Goal: Task Accomplishment & Management: Use online tool/utility

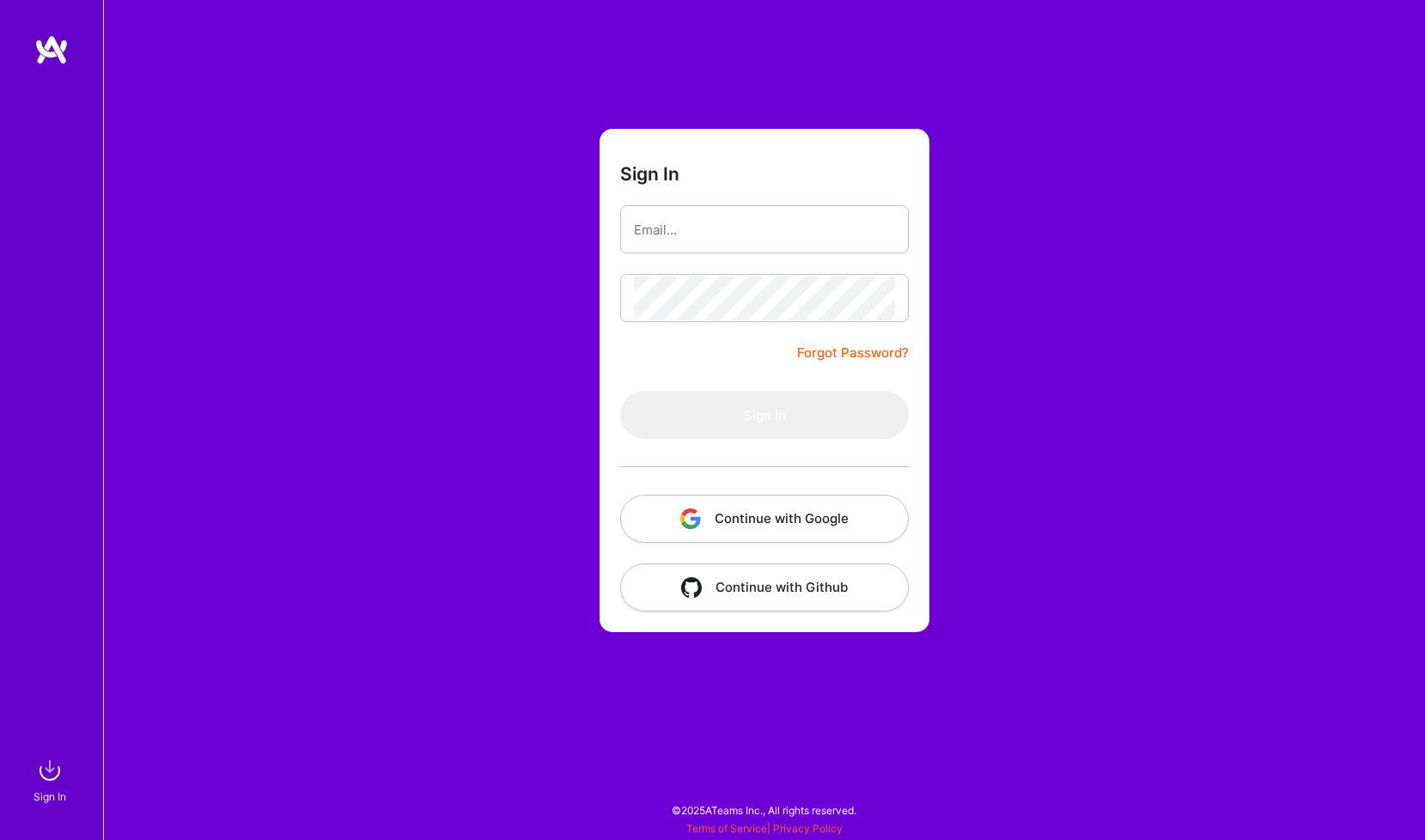
click at [693, 361] on form "Sign In Forgot Password? Sign In Continue with Google Continue with Github" at bounding box center [765, 380] width 330 height 503
click at [704, 236] on input "email" at bounding box center [764, 229] width 261 height 43
paste input "[EMAIL_ADDRESS][DOMAIN_NAME]"
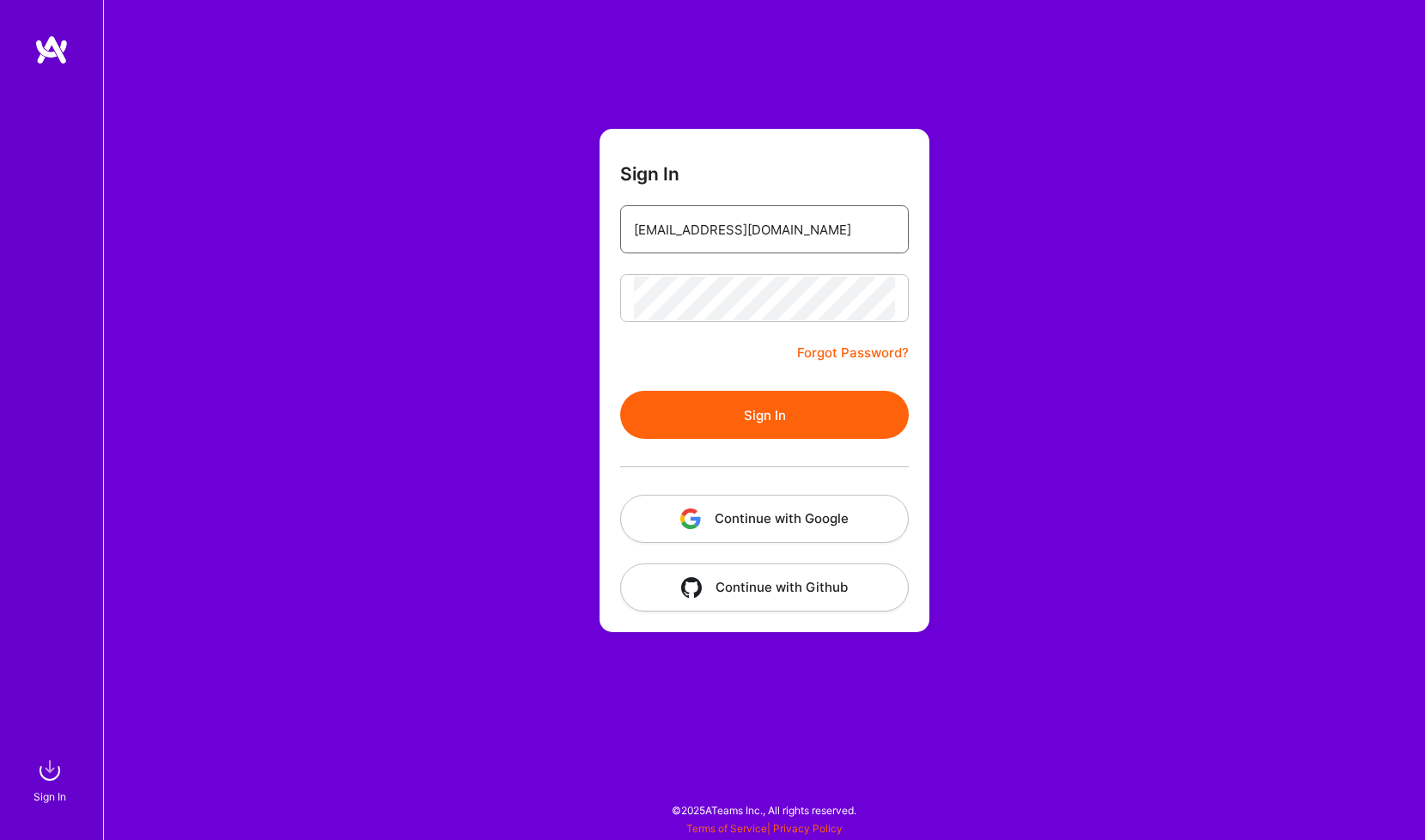
type input "[EMAIL_ADDRESS][DOMAIN_NAME]"
click at [773, 414] on button "Sign In" at bounding box center [764, 414] width 288 height 48
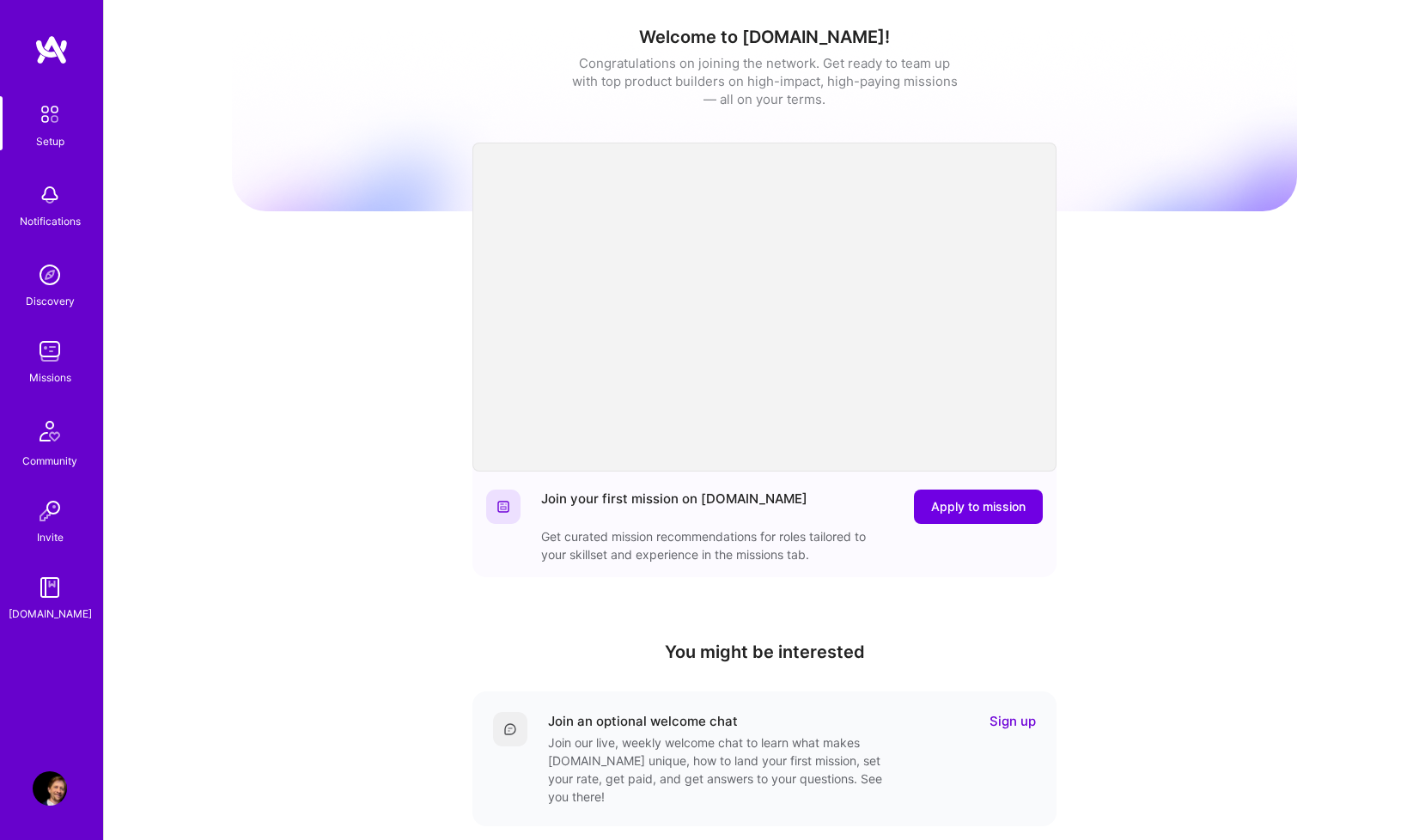
click at [66, 368] on div "Missions" at bounding box center [50, 377] width 42 height 18
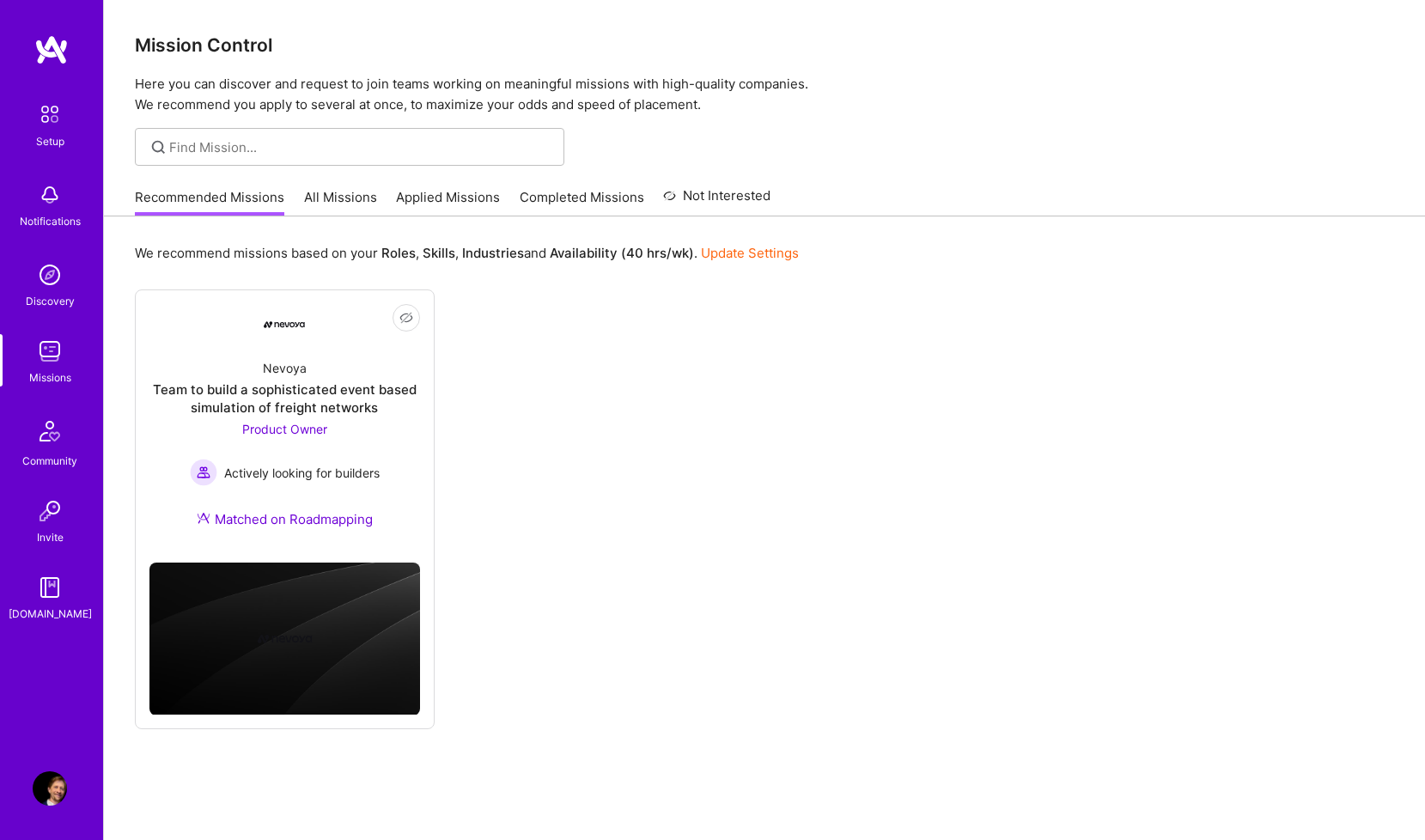
click at [475, 194] on link "Applied Missions" at bounding box center [447, 202] width 104 height 28
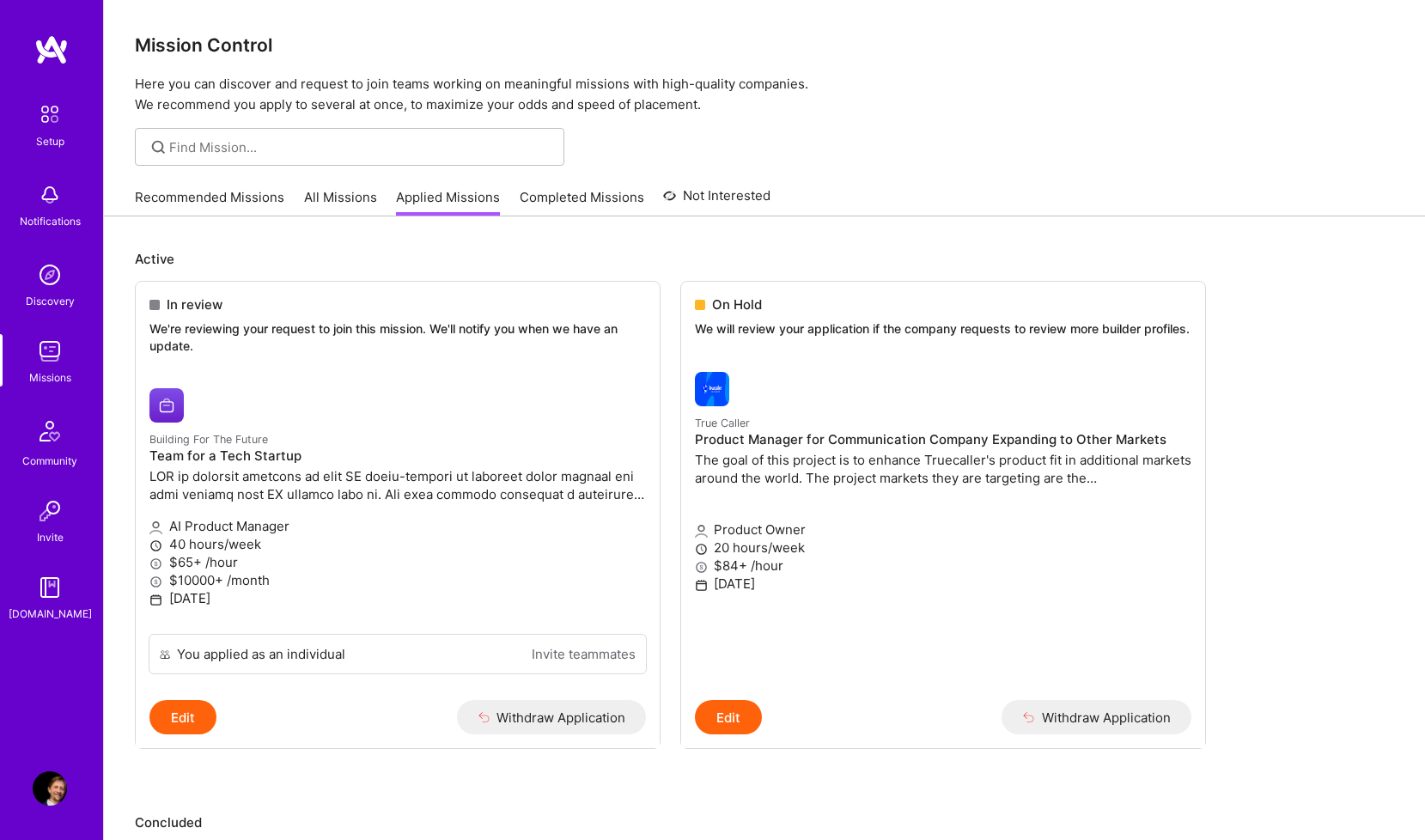
click at [240, 199] on link "Recommended Missions" at bounding box center [209, 202] width 149 height 28
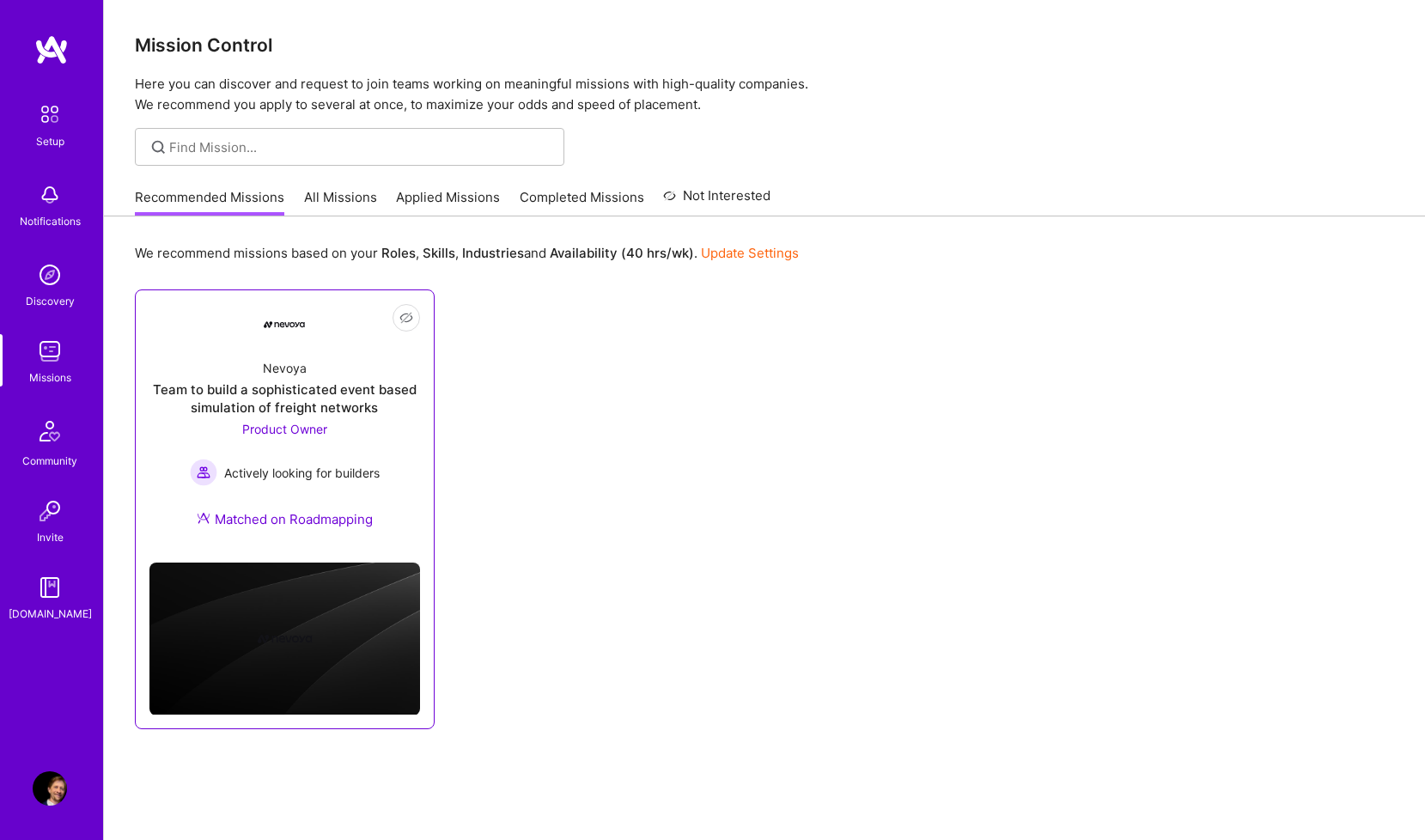
click at [233, 404] on div "Team to build a sophisticated event based simulation of freight networks" at bounding box center [284, 398] width 271 height 36
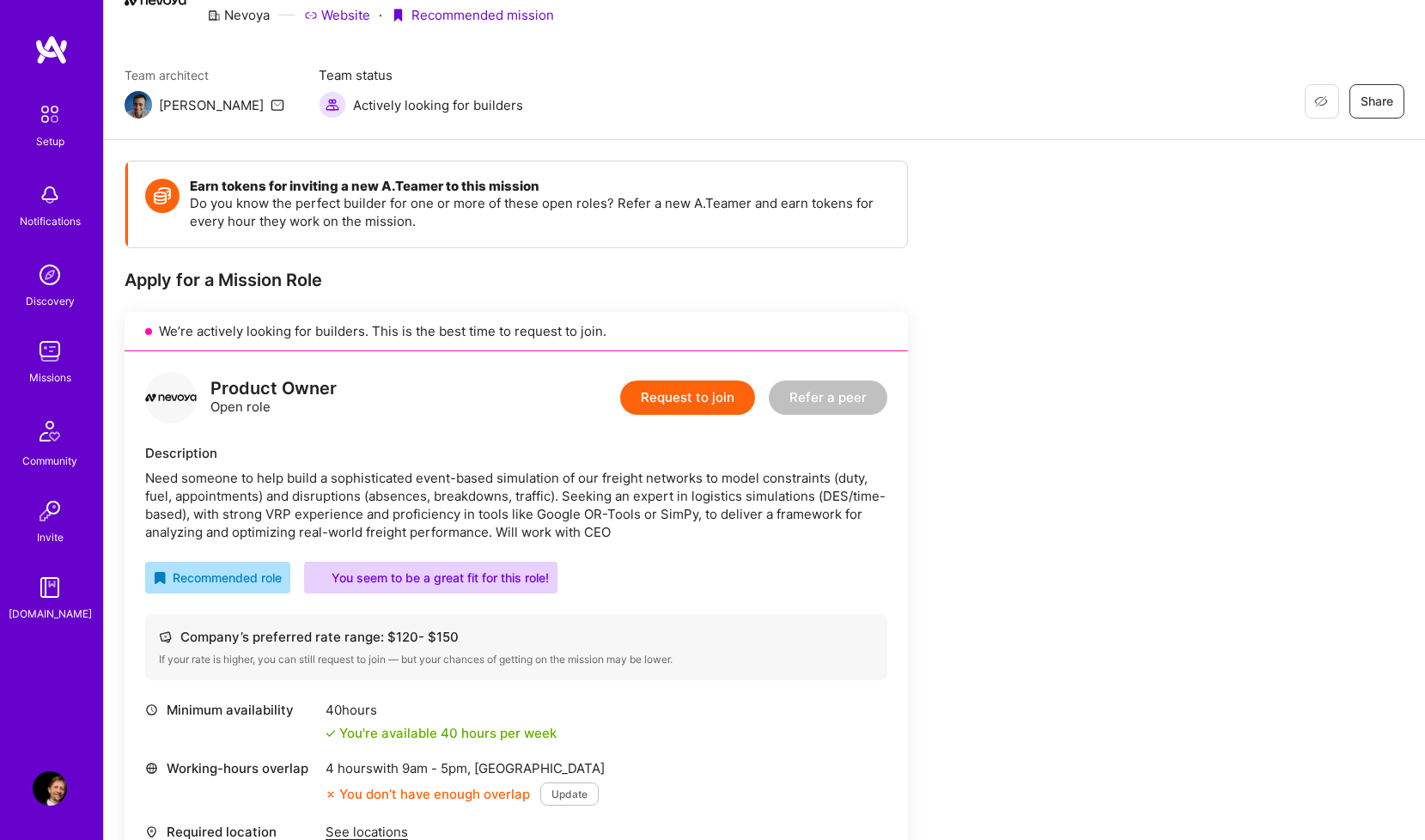
scroll to position [404, 0]
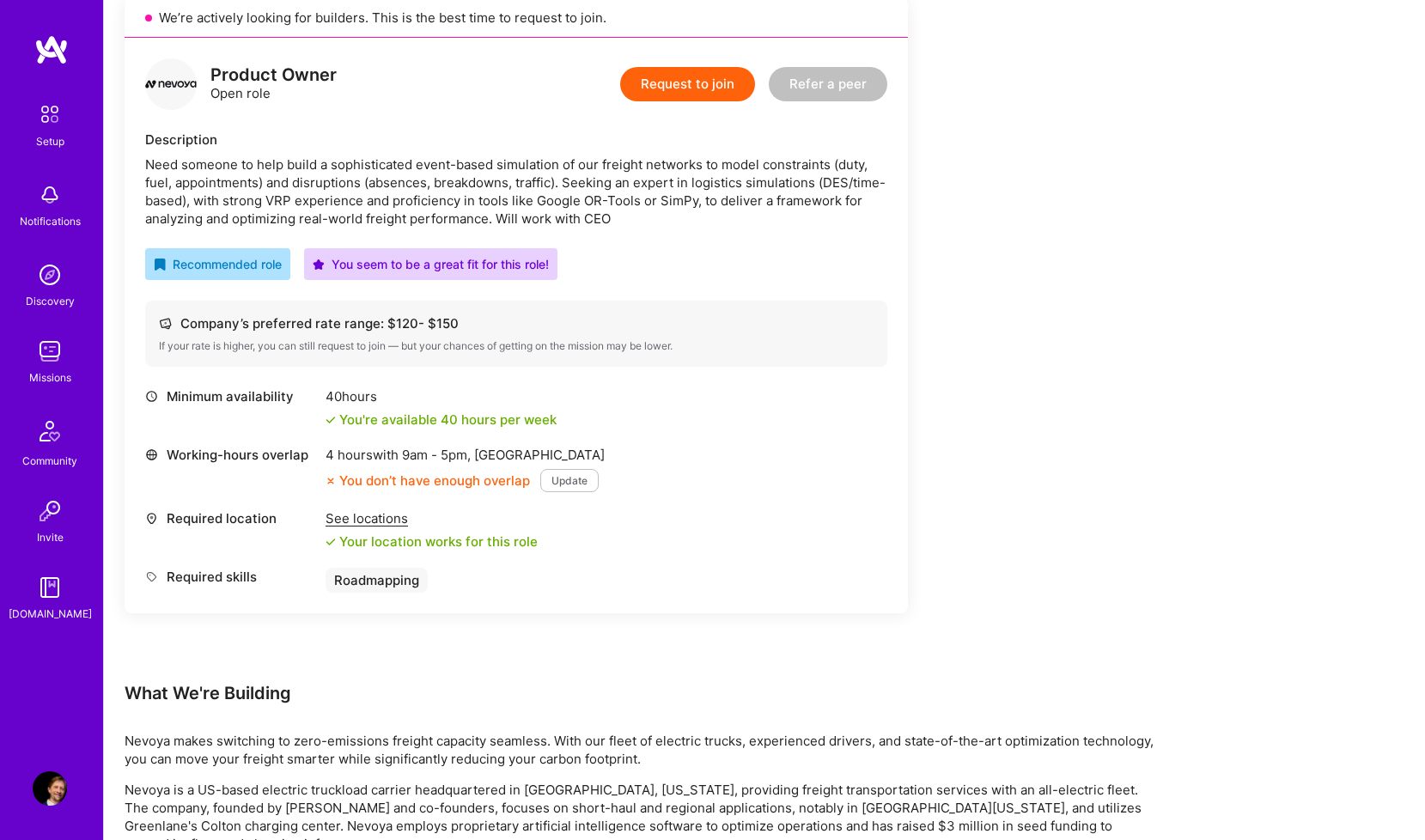
click at [53, 361] on img at bounding box center [50, 350] width 35 height 35
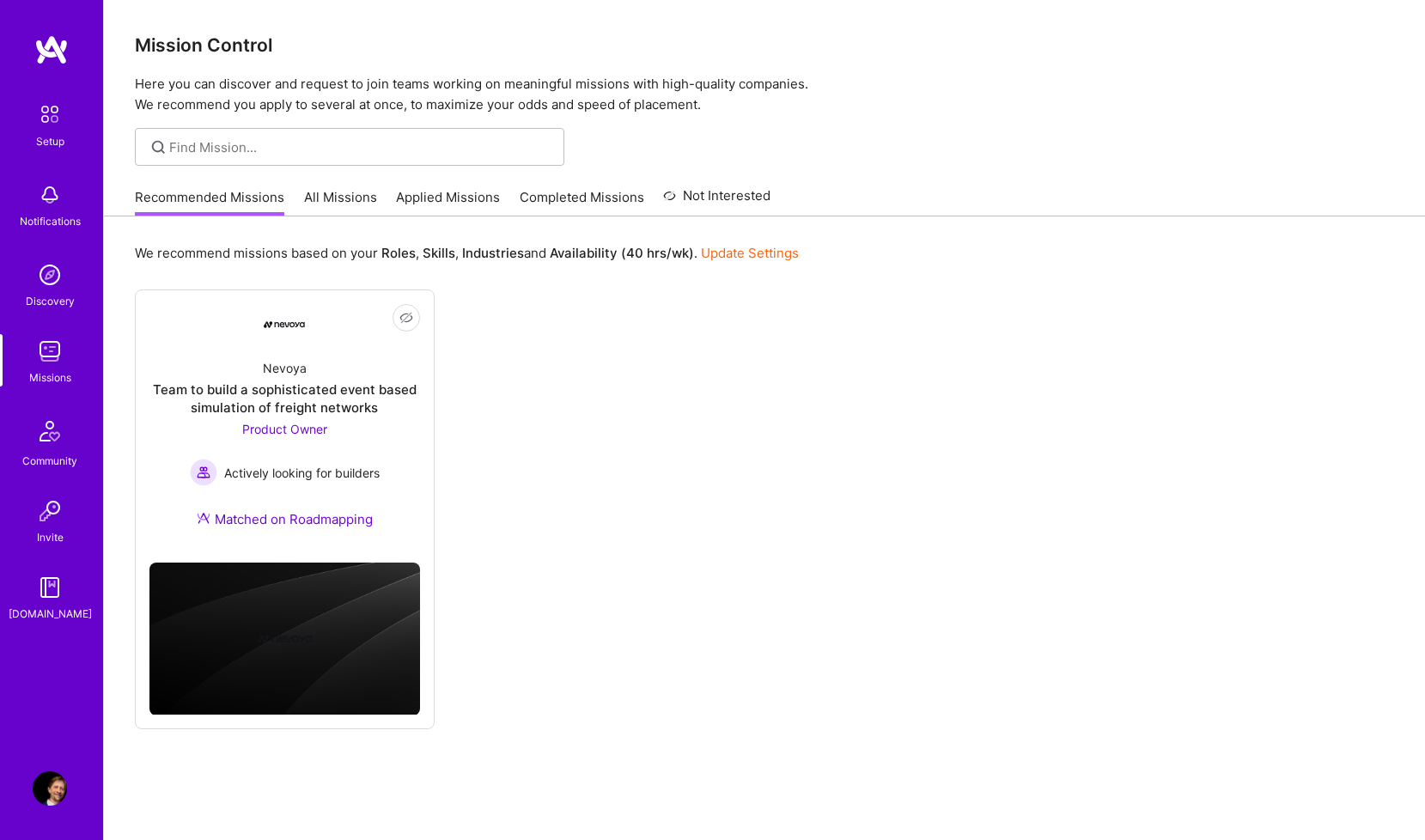
click at [331, 202] on link "All Missions" at bounding box center [341, 202] width 73 height 28
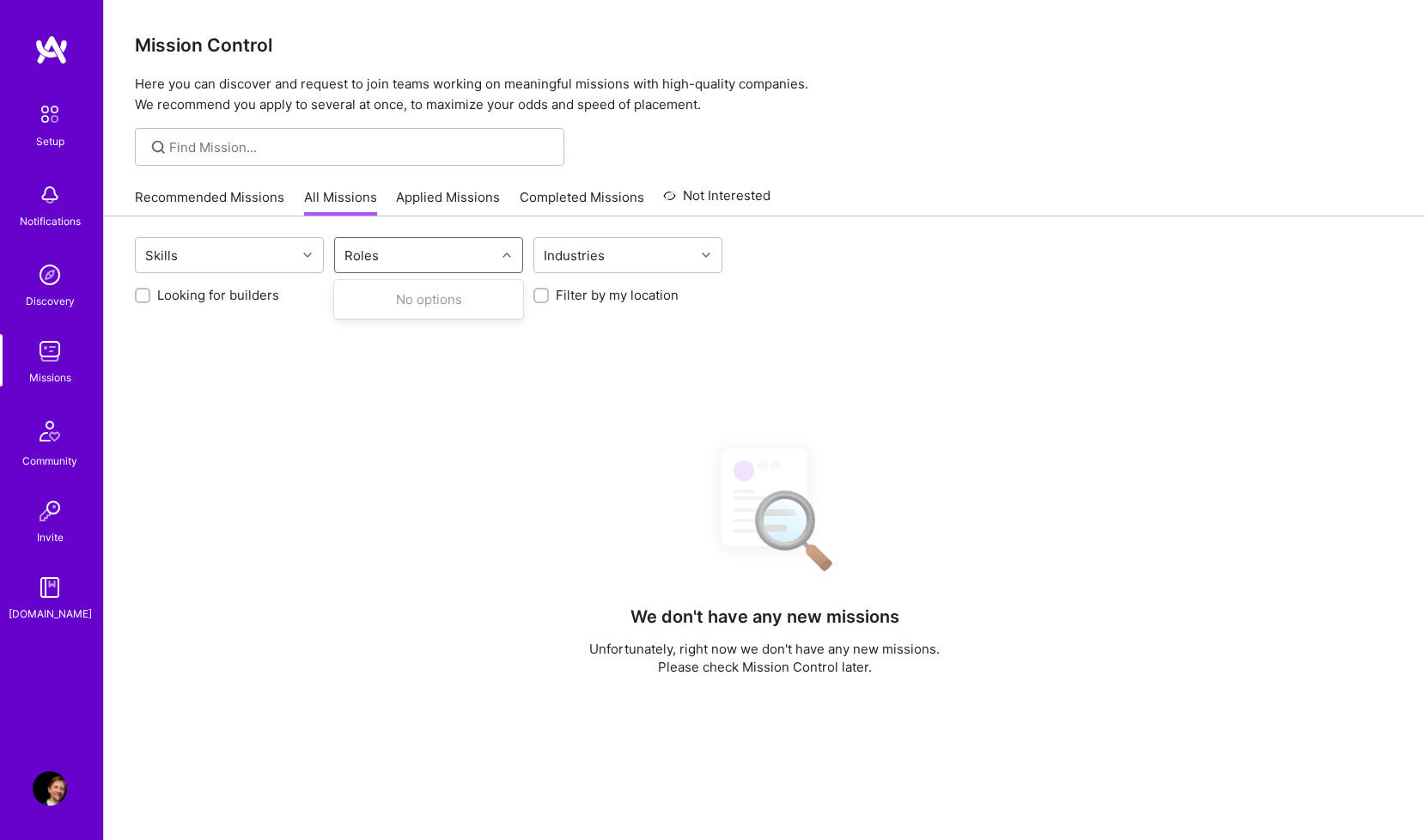
click at [459, 256] on div "Roles" at bounding box center [414, 255] width 161 height 35
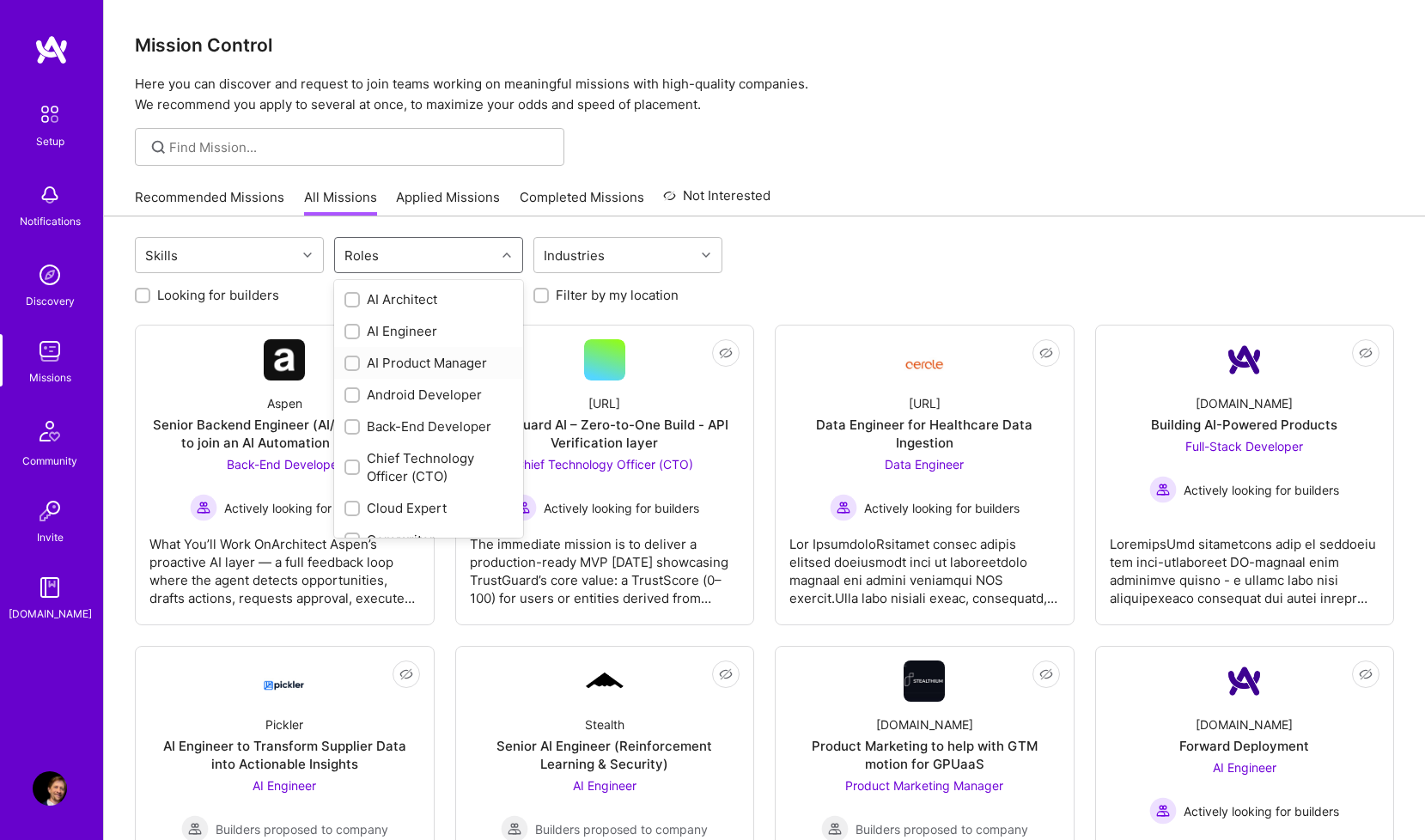
click at [412, 354] on div "AI Product Manager" at bounding box center [429, 363] width 169 height 18
checkbox input "true"
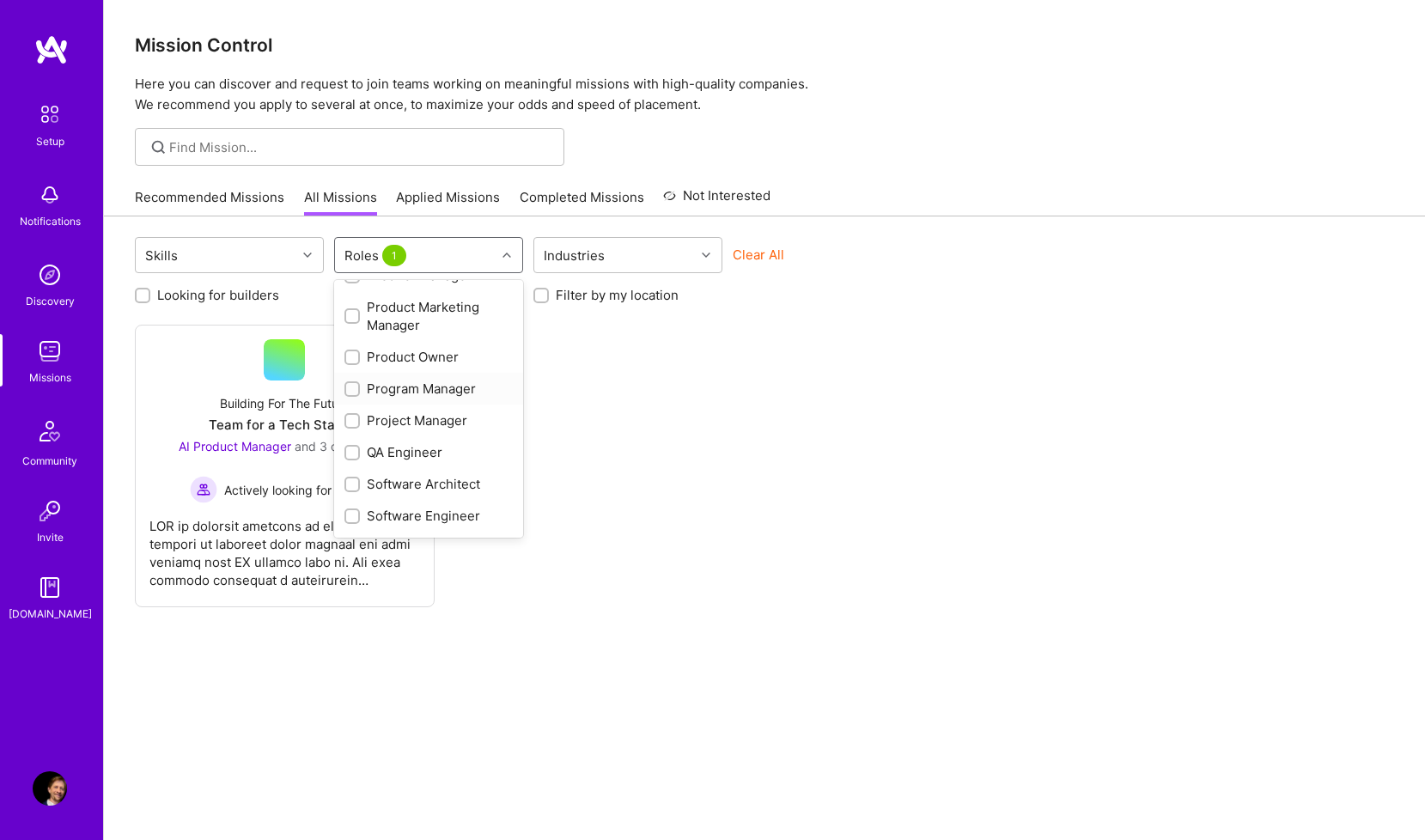
scroll to position [699, 0]
click at [433, 409] on div "Product Owner" at bounding box center [429, 417] width 169 height 18
checkbox input "true"
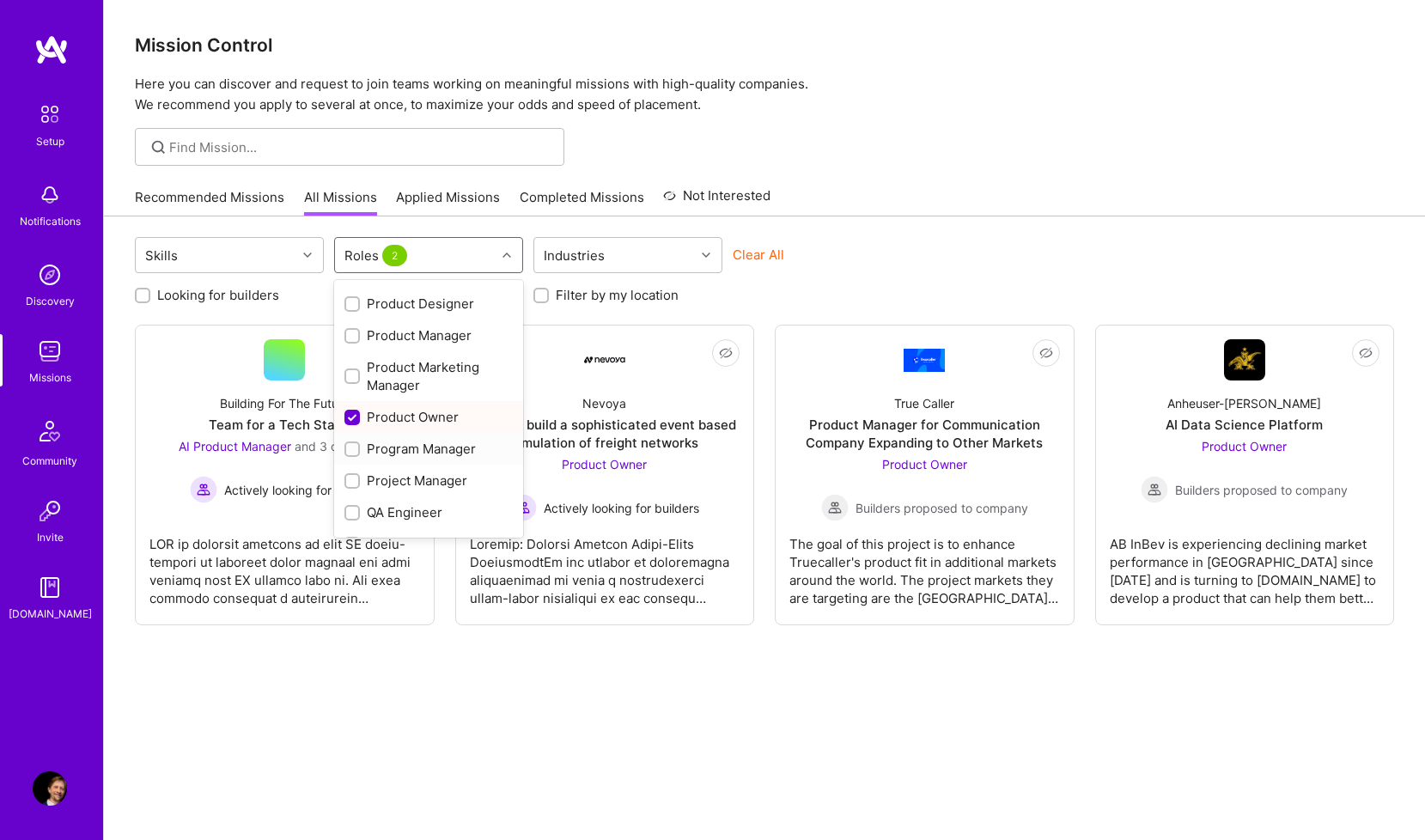
click at [435, 440] on div "Program Manager" at bounding box center [429, 449] width 169 height 18
checkbox input "true"
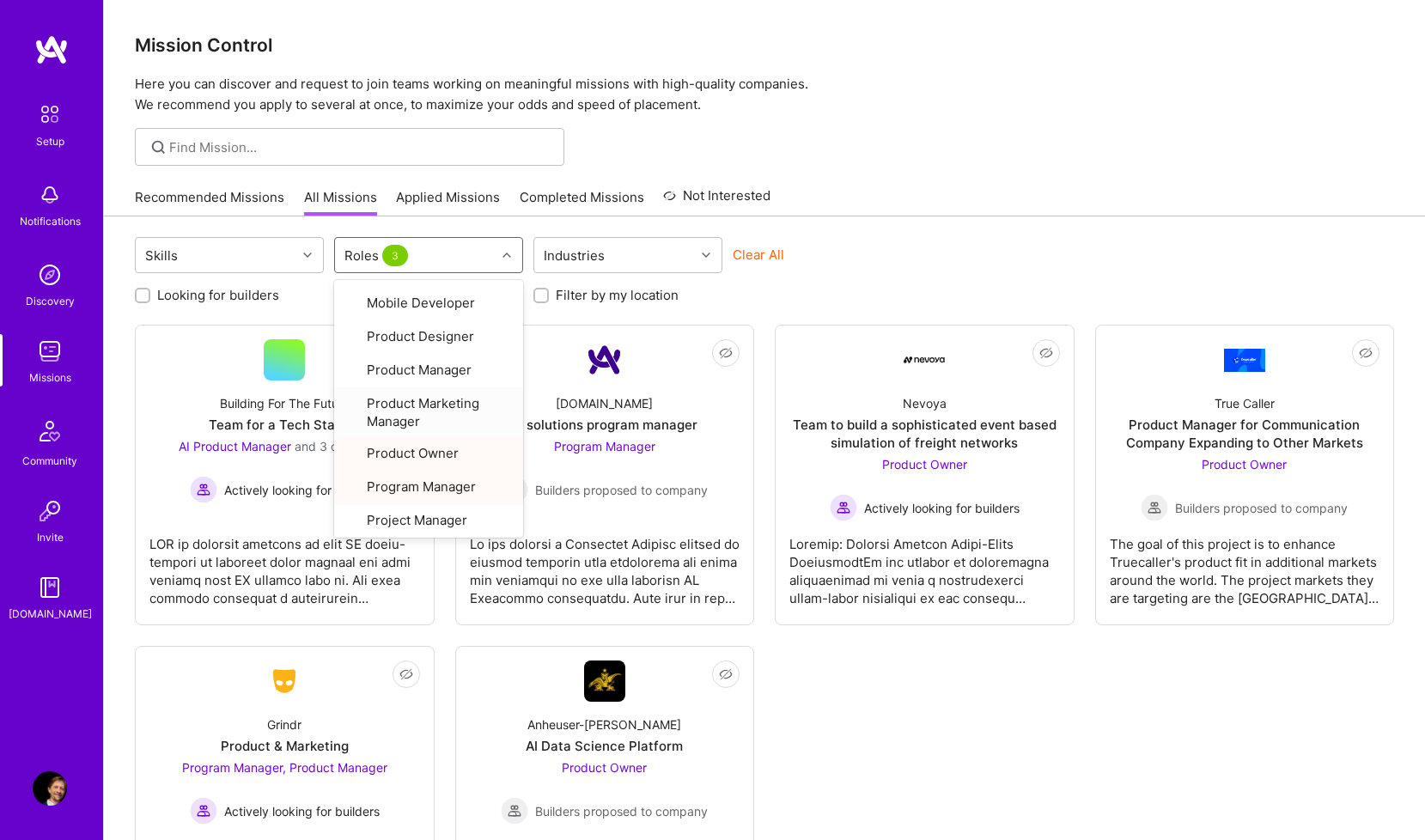
click at [942, 230] on div "Skills option Program Manager, selected. option Product Marketing Manager focus…" at bounding box center [764, 593] width 1321 height 753
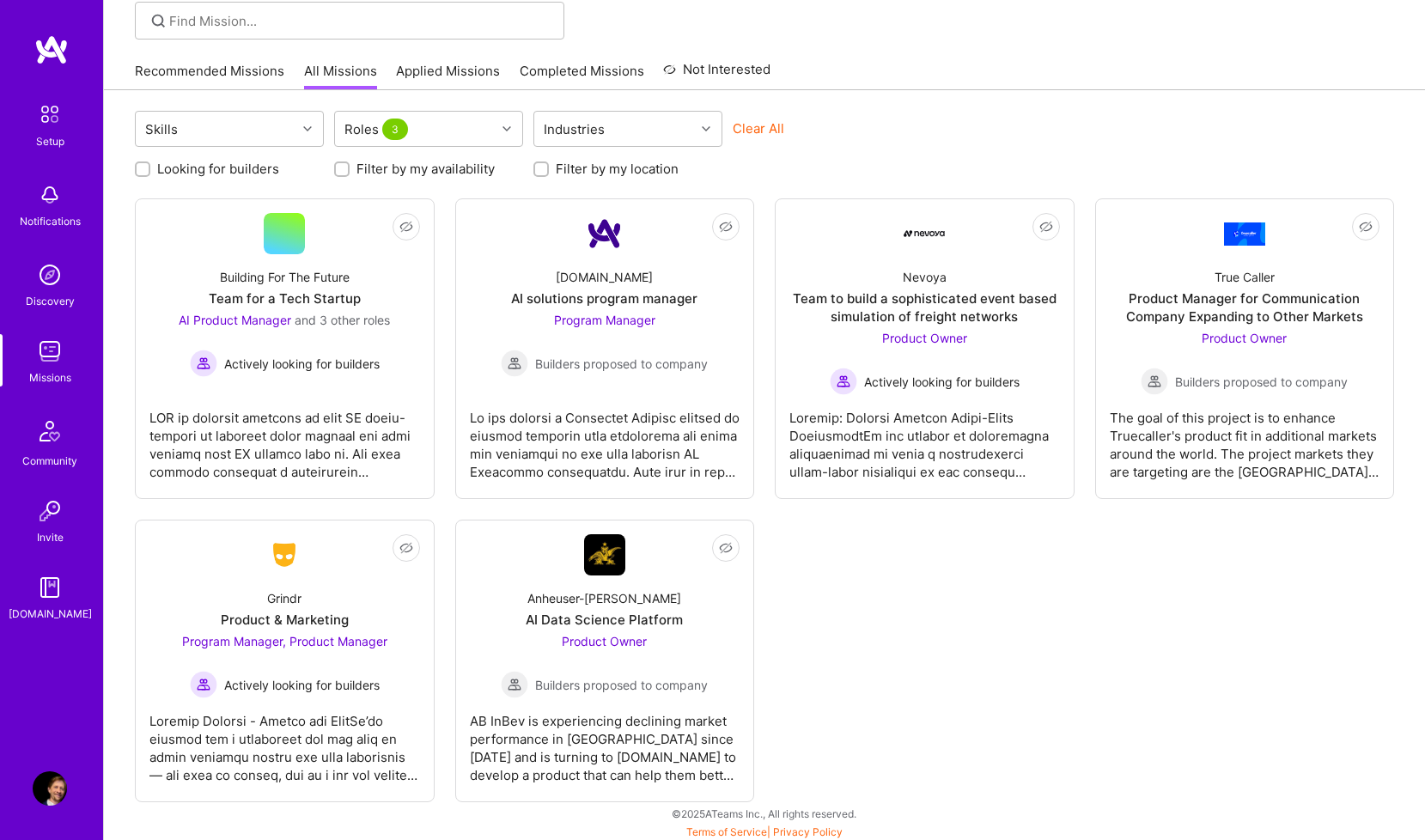
scroll to position [130, 0]
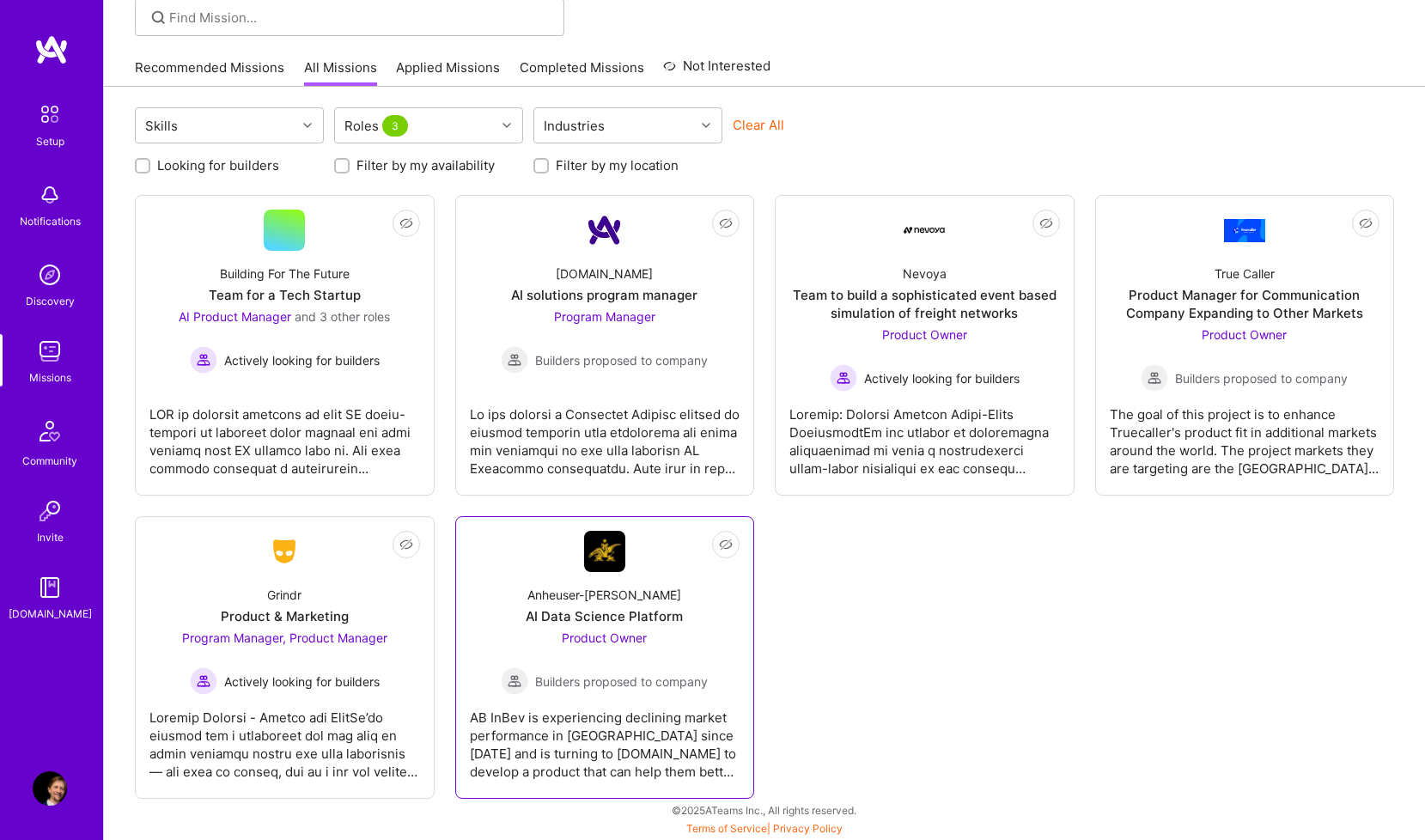
click at [547, 724] on div "AB InBev is experiencing declining market performance in [GEOGRAPHIC_DATA] sinc…" at bounding box center [604, 737] width 271 height 86
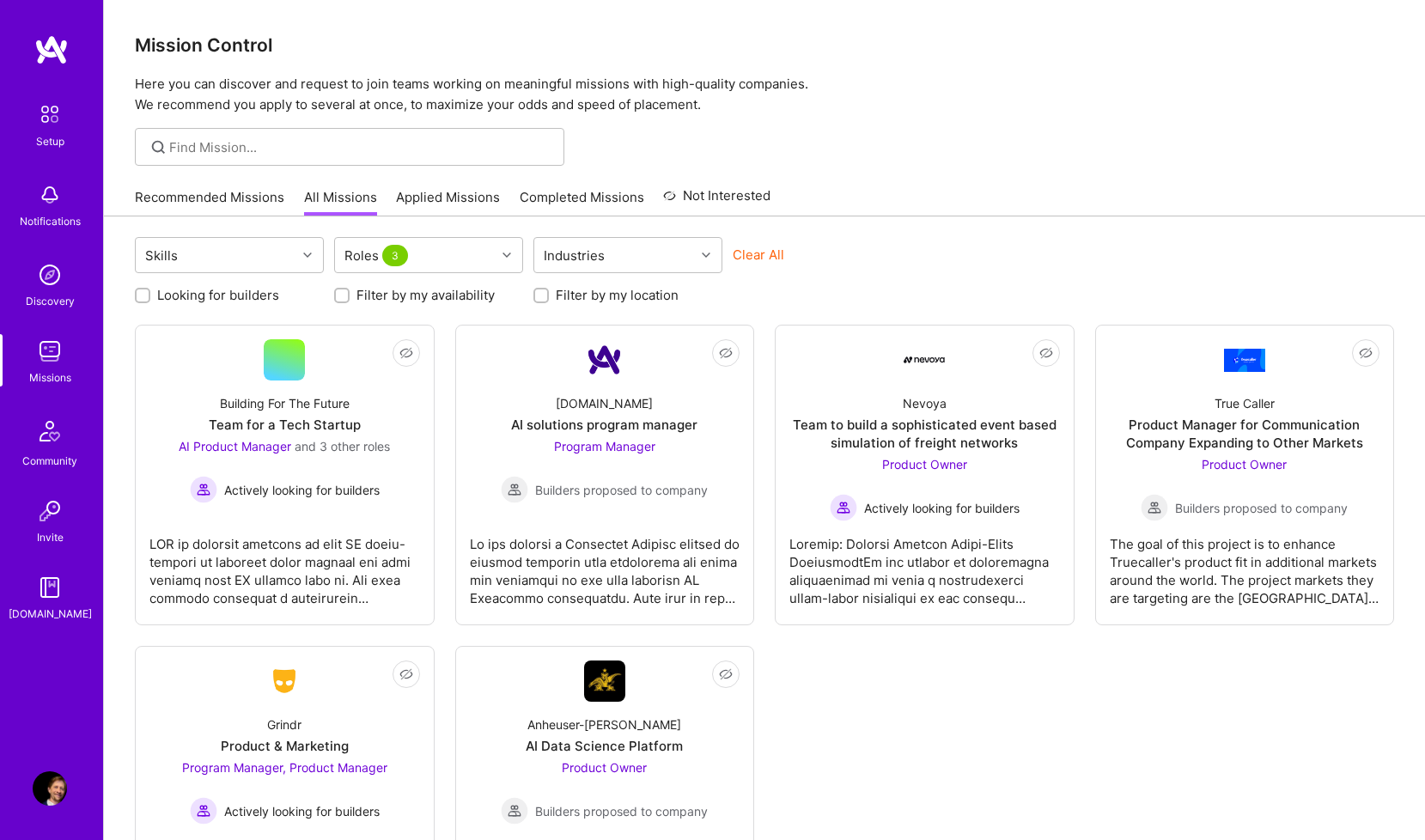
scroll to position [130, 0]
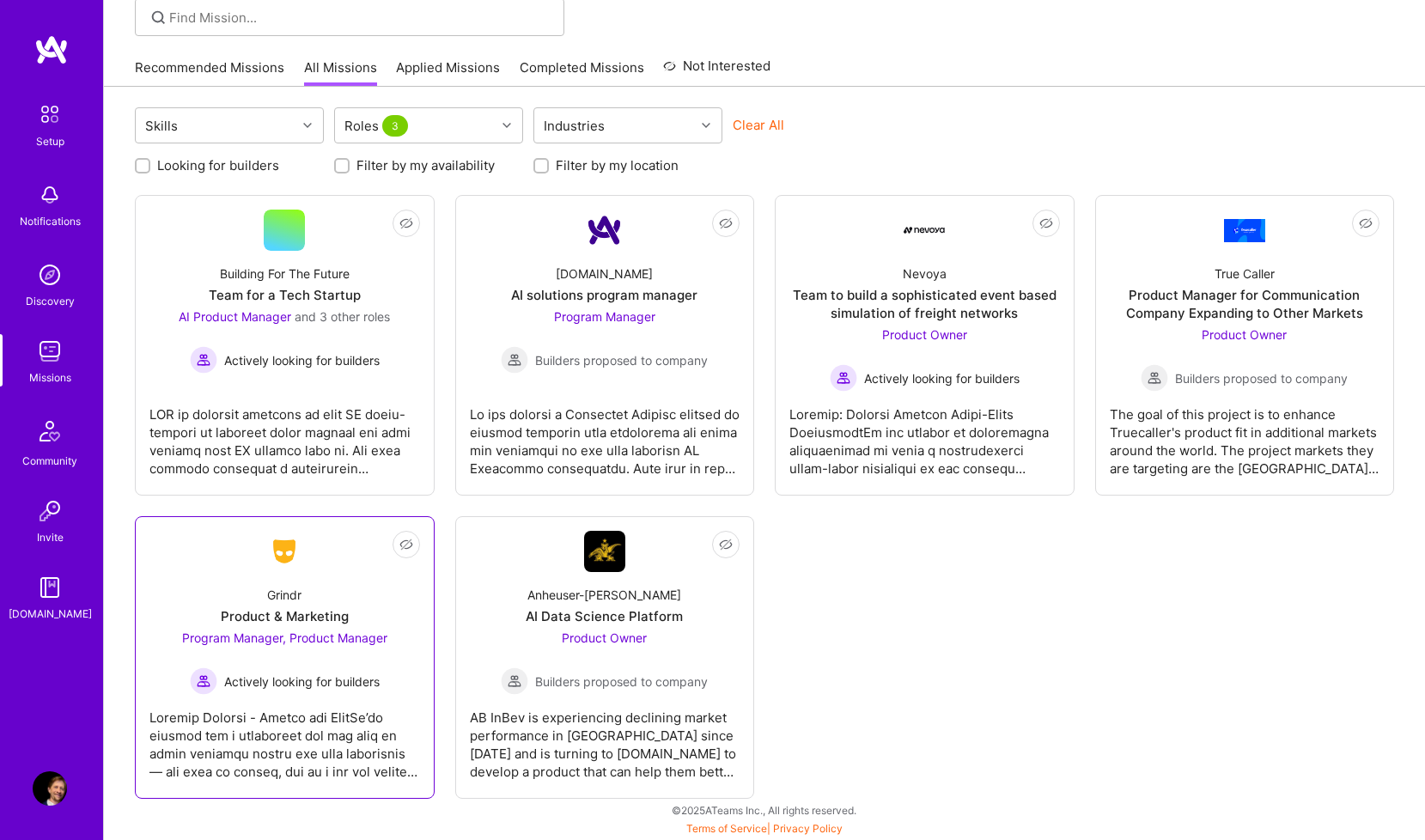
click at [312, 691] on div "Actively looking for builders" at bounding box center [284, 680] width 205 height 27
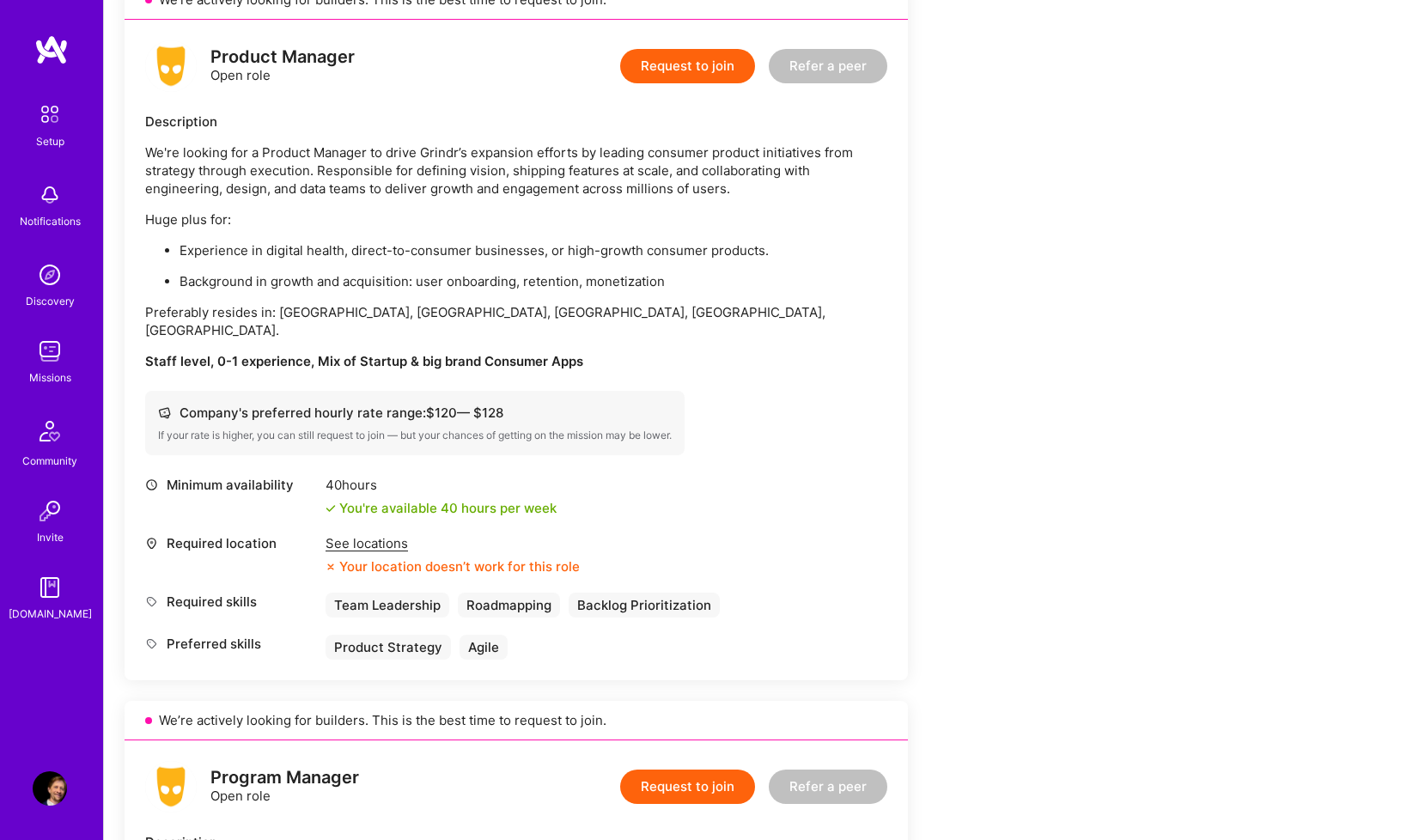
scroll to position [420, 0]
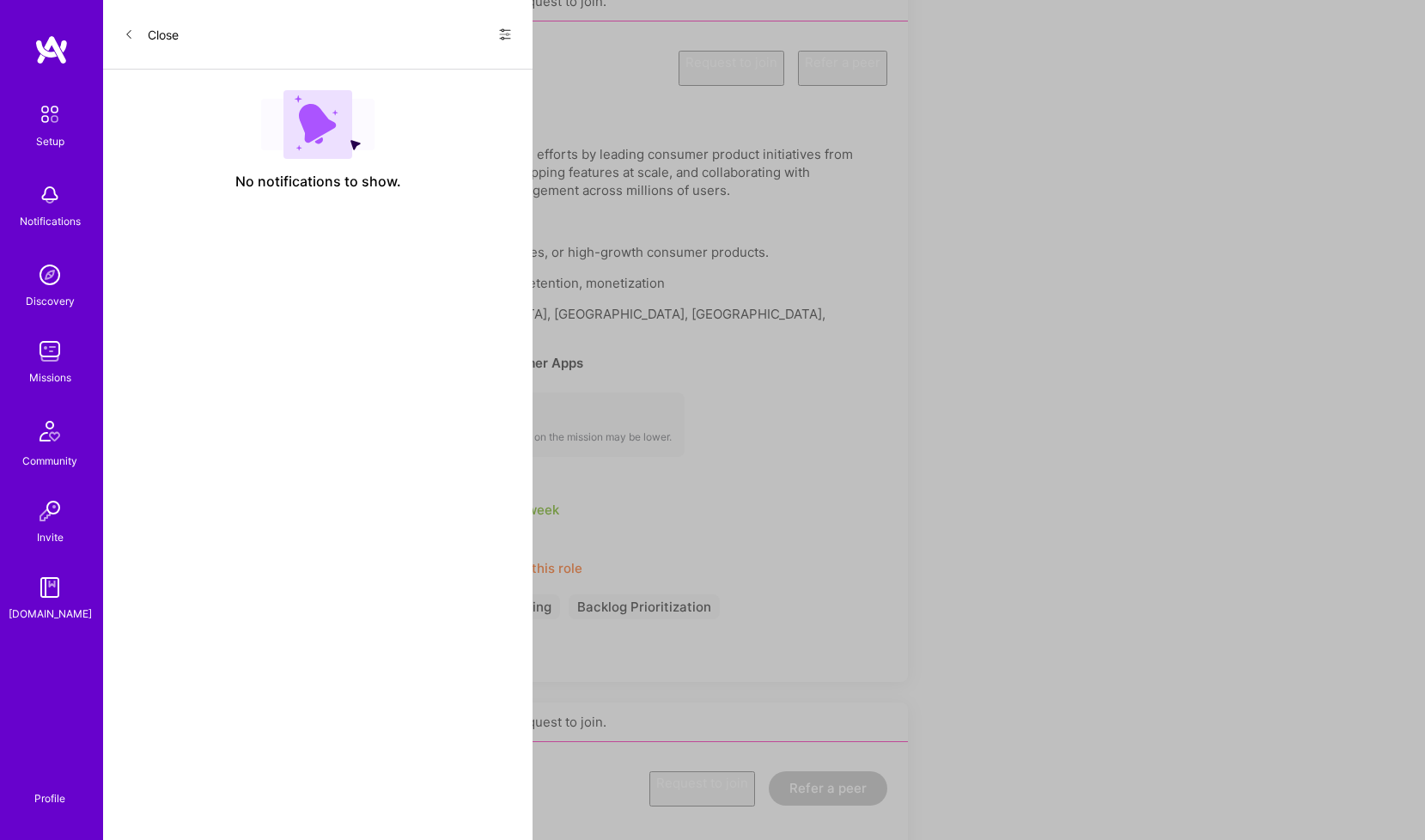
scroll to position [130, 0]
